Goal: Task Accomplishment & Management: Use online tool/utility

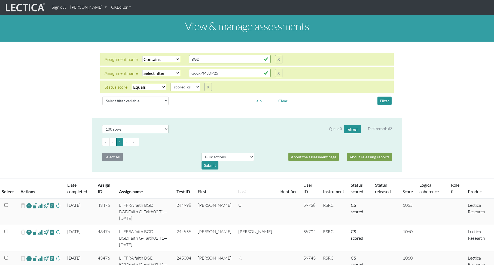
select select "icontains"
select select "scored_cs"
select select "100"
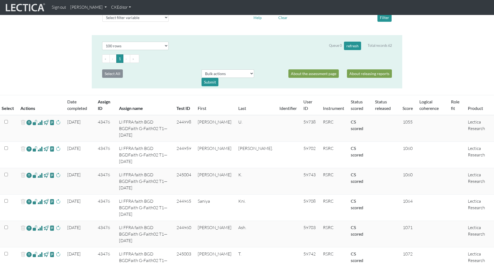
scroll to position [81, 0]
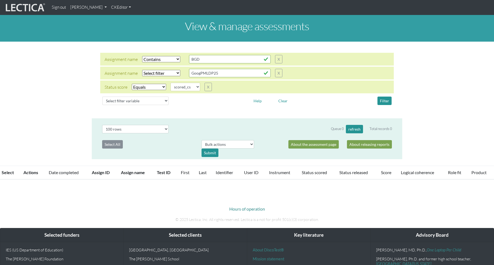
select select "icontains"
select select "scored_cs"
select select "100"
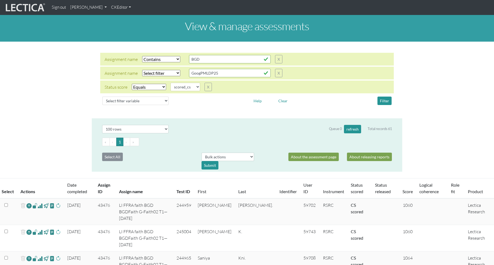
scroll to position [81, 0]
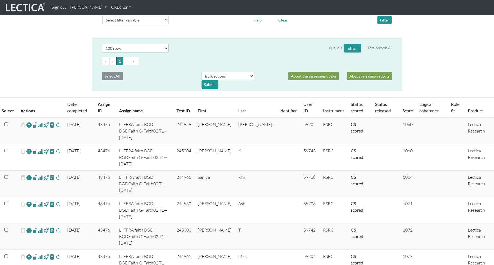
click at [39, 125] on span at bounding box center [40, 125] width 5 height 7
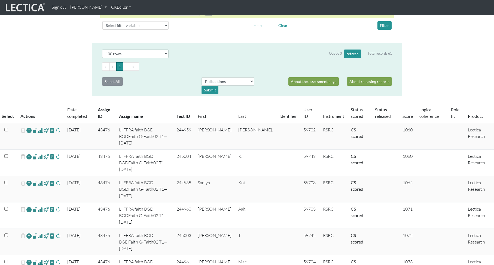
scroll to position [76, 0]
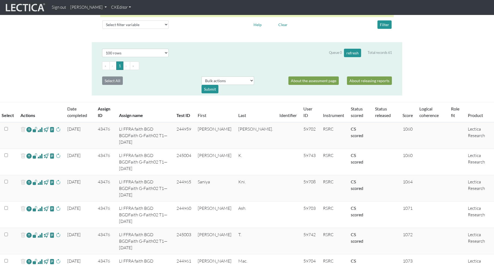
click at [41, 153] on span at bounding box center [40, 156] width 5 height 7
click at [41, 179] on span at bounding box center [40, 182] width 5 height 7
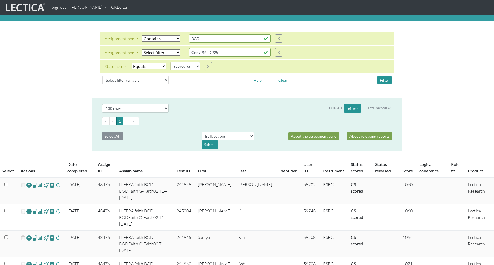
scroll to position [0, 0]
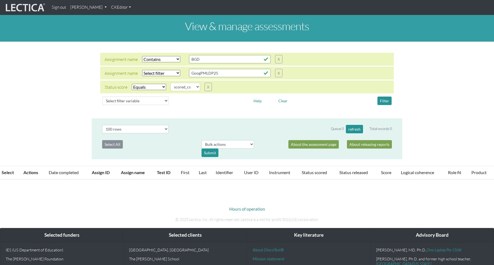
select select "icontains"
select select "scored_cs"
select select "100"
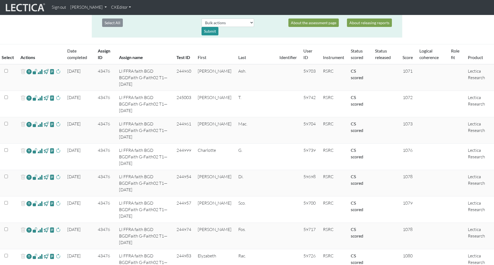
scroll to position [135, 0]
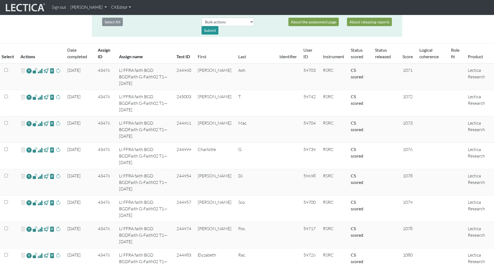
click at [40, 71] on span at bounding box center [40, 71] width 5 height 7
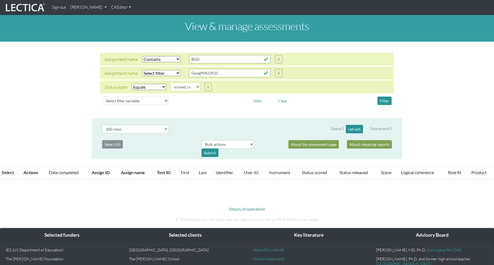
select select "icontains"
select select "scored_cs"
select select "100"
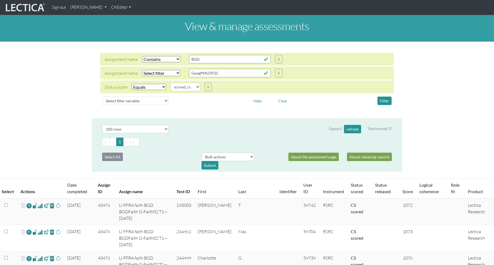
scroll to position [135, 0]
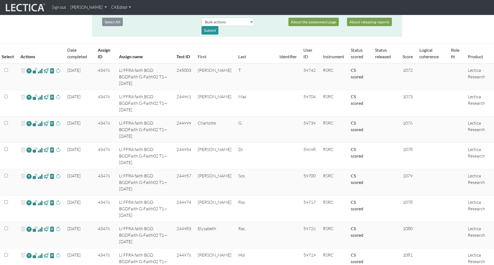
click at [40, 71] on span at bounding box center [40, 71] width 5 height 7
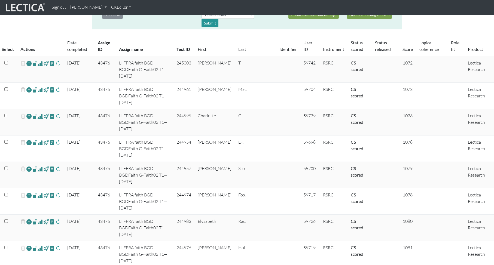
scroll to position [138, 0]
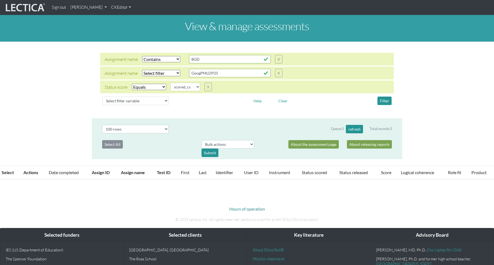
select select "icontains"
select select "scored_cs"
select select "100"
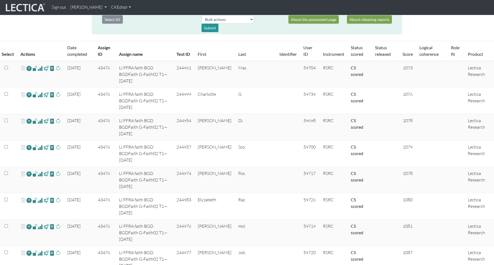
click at [41, 69] on span at bounding box center [40, 68] width 5 height 7
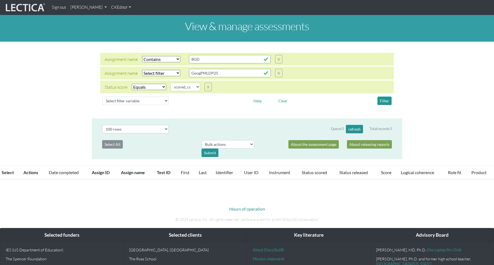
select select "icontains"
select select "scored_cs"
select select "100"
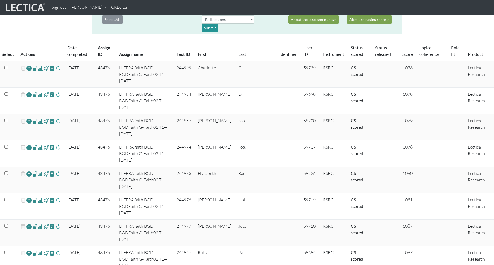
click at [40, 69] on span at bounding box center [40, 68] width 5 height 7
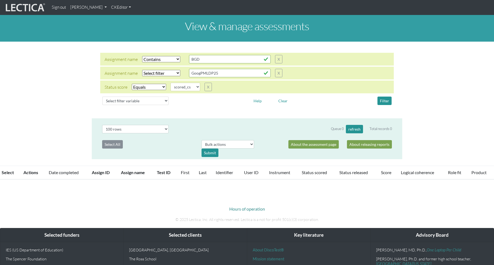
select select "icontains"
select select "scored_cs"
select select "100"
